Goal: Find specific page/section: Find specific page/section

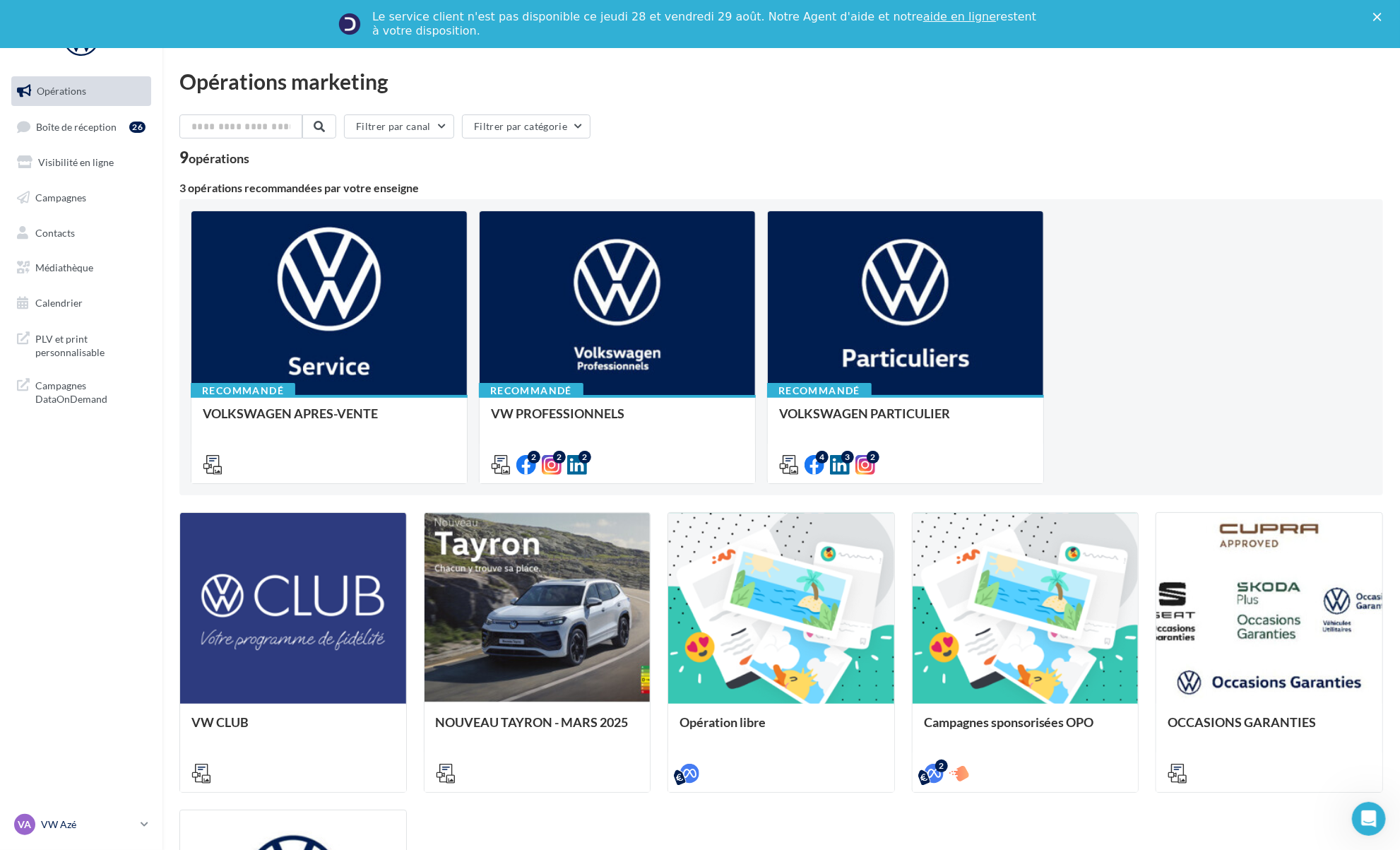
click at [140, 826] on link "VA VW Azé vw-aze-ver" at bounding box center [81, 824] width 140 height 27
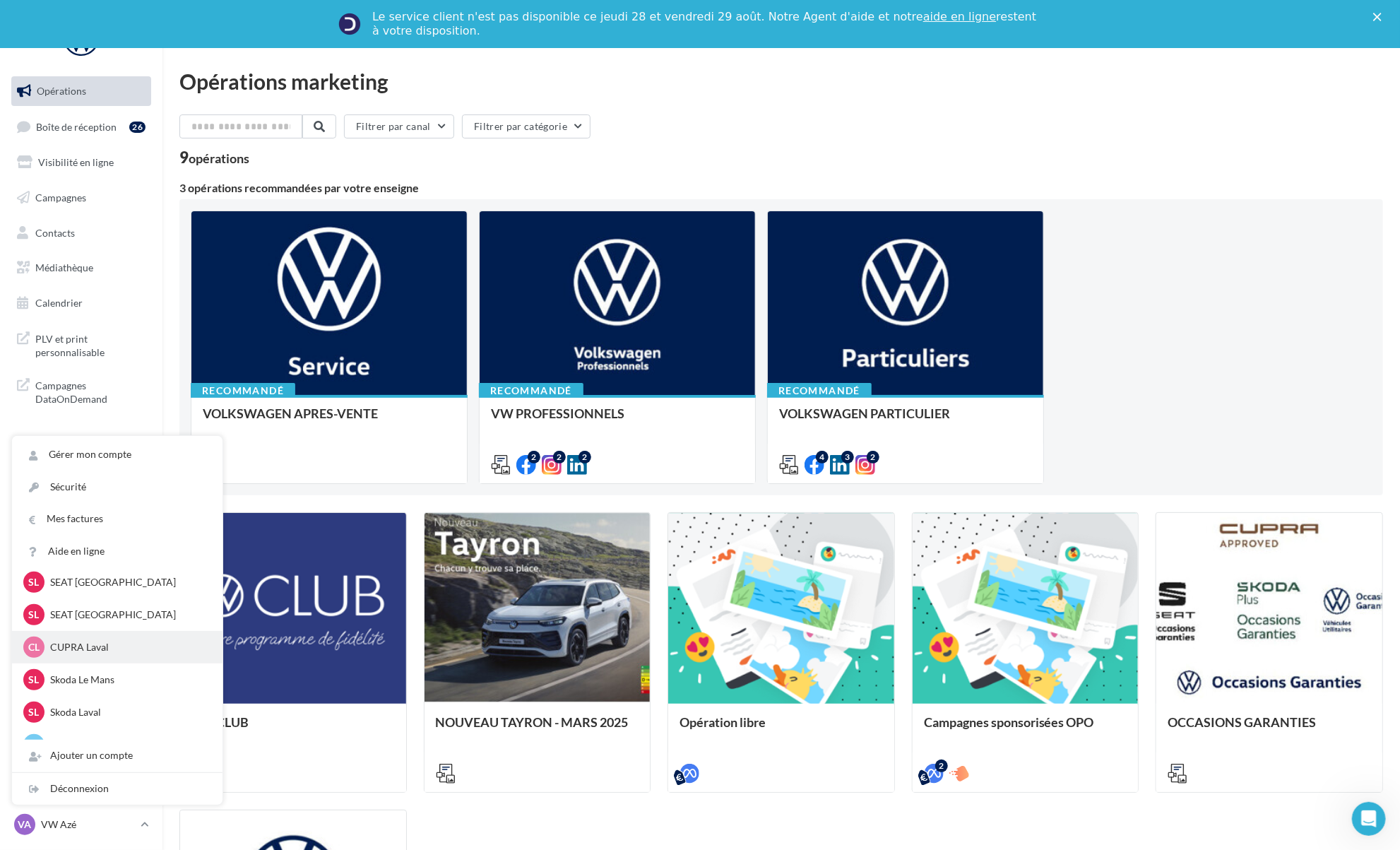
scroll to position [141, 0]
click at [96, 648] on p "CUPRA Laval" at bounding box center [128, 648] width 155 height 14
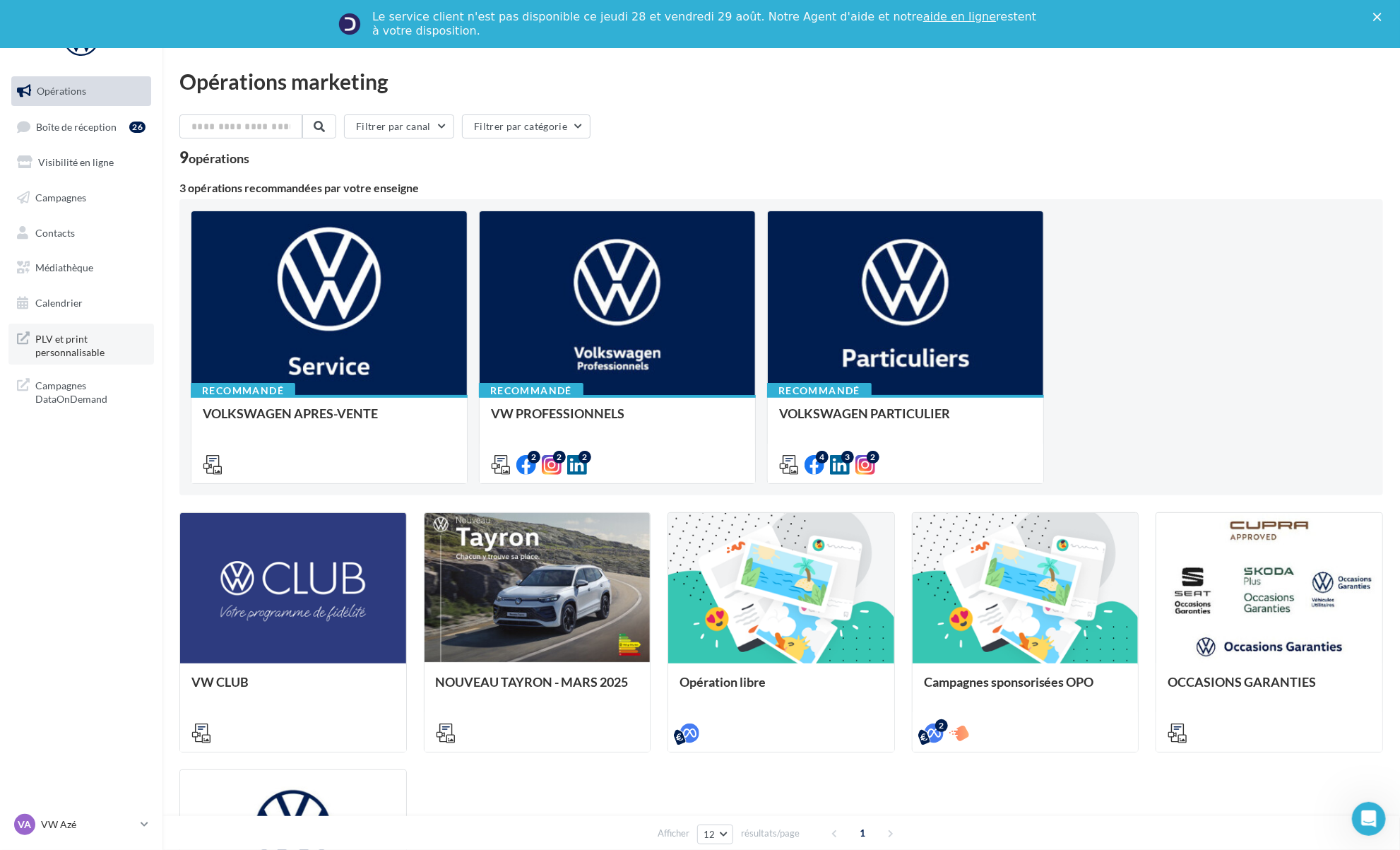
click at [90, 345] on span "PLV et print personnalisable" at bounding box center [90, 344] width 110 height 30
click at [139, 828] on link "VA VW Azé vw-aze-ver" at bounding box center [81, 824] width 140 height 27
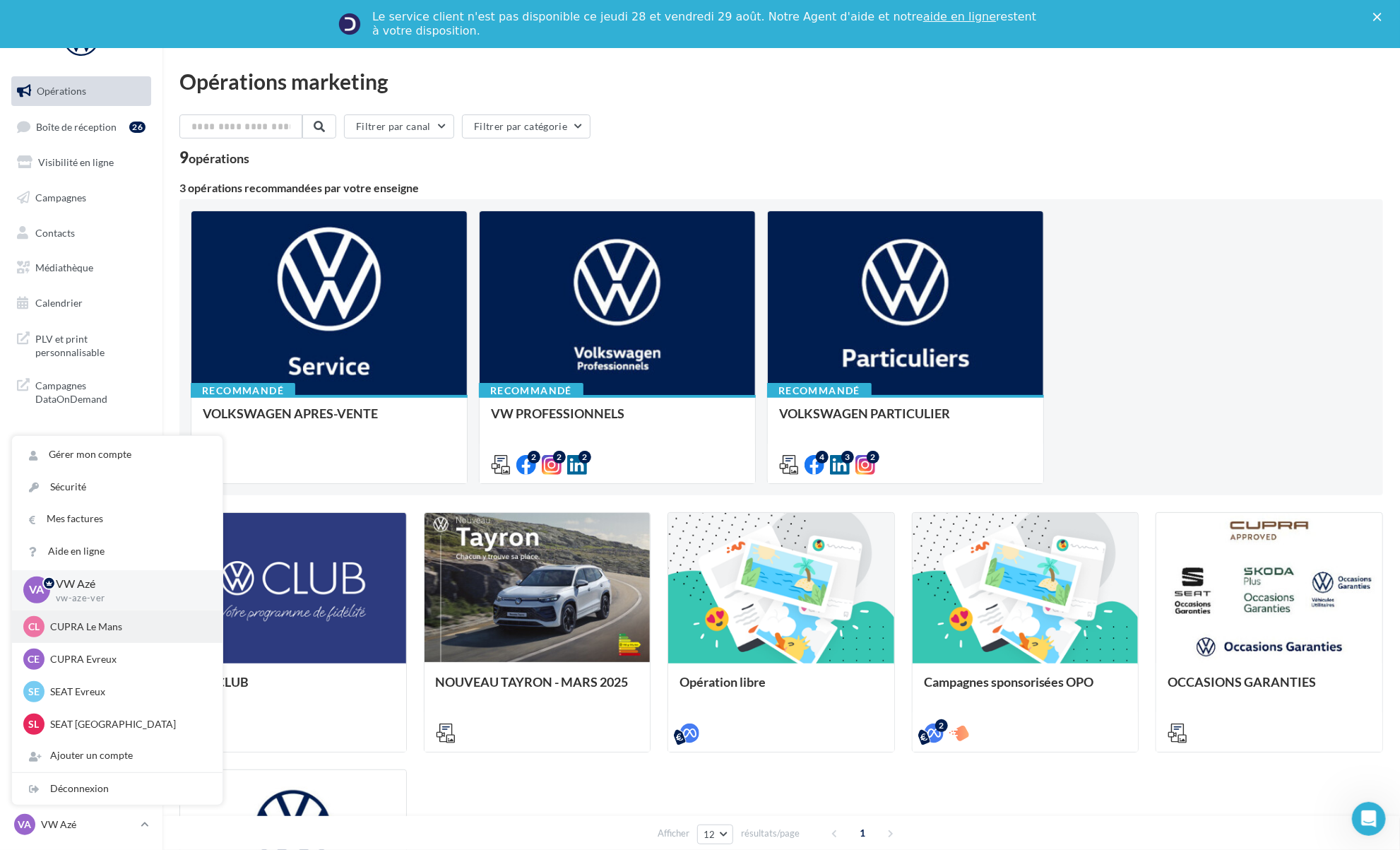
click at [112, 635] on div "CL CUPRA Le Mans cupra_lemans" at bounding box center [117, 627] width 188 height 22
